Goal: Find specific page/section: Find specific page/section

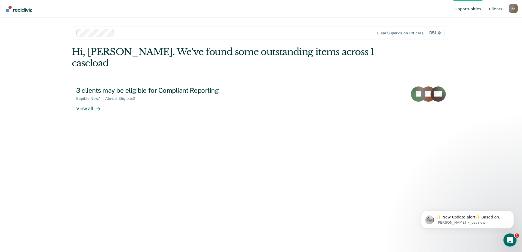
click at [497, 8] on link "Client s" at bounding box center [496, 8] width 16 height 17
